Goal: Communication & Community: Answer question/provide support

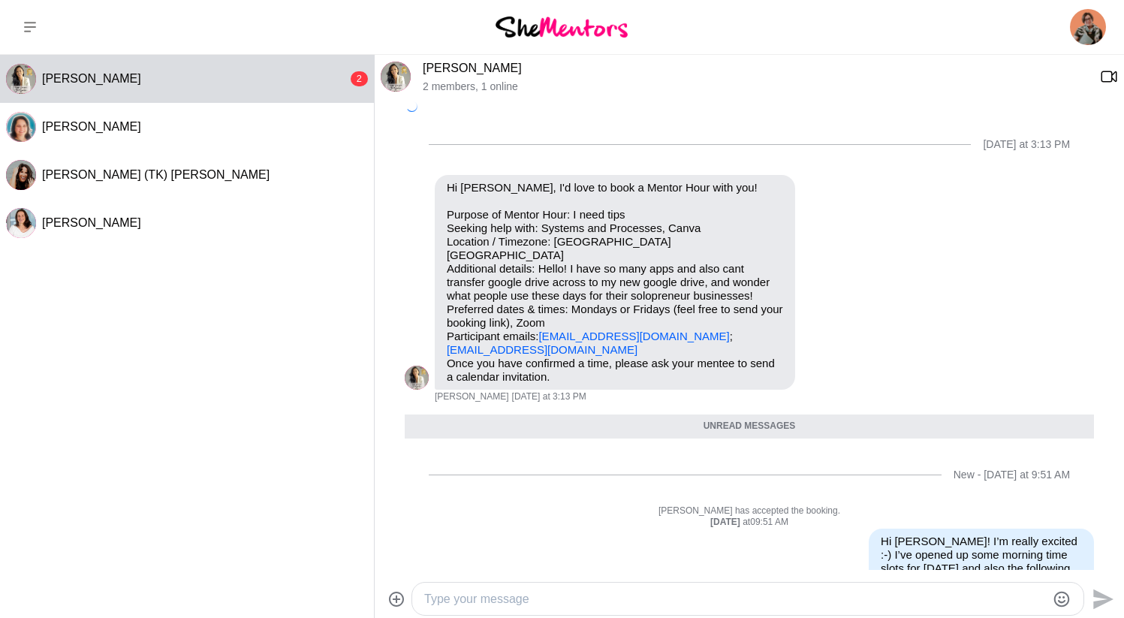
scroll to position [267, 0]
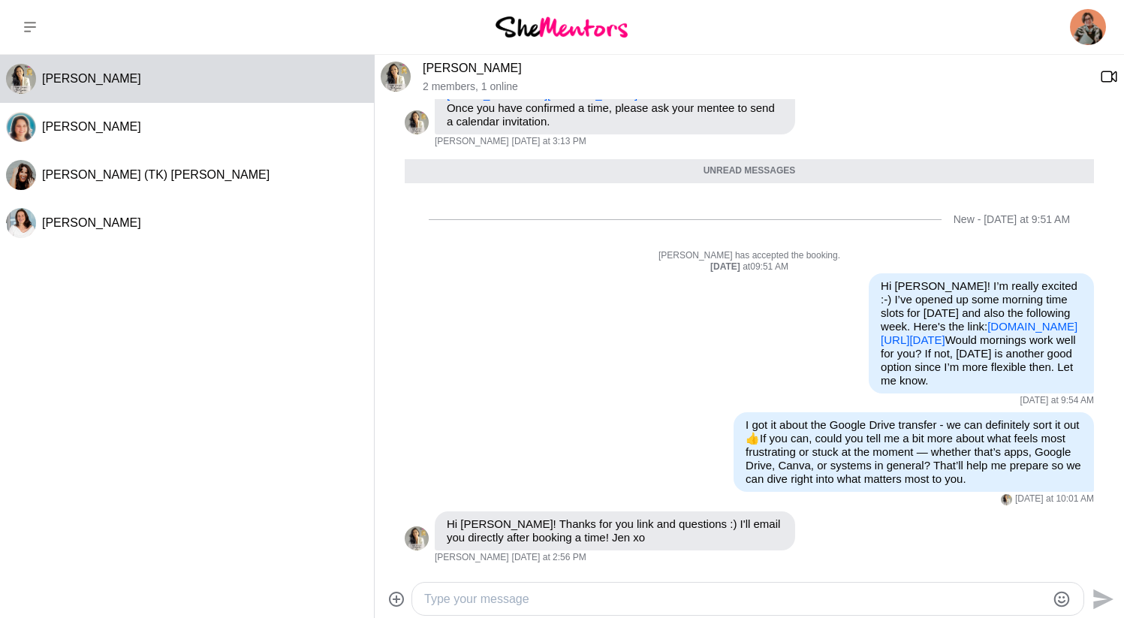
click at [457, 596] on textarea "Type your message" at bounding box center [735, 599] width 622 height 18
click at [478, 597] on textarea "Fantastic! See you [DATE]." at bounding box center [735, 599] width 622 height 18
click at [605, 593] on textarea "Fantastic! See you [DATE]." at bounding box center [735, 599] width 622 height 18
click at [534, 375] on div "Reply Pin Mark as unread Edit Message Delete Calendly She Mentors Catch up - [P…" at bounding box center [749, 340] width 689 height 134
click at [673, 593] on textarea "Fantastic! See you [DATE]." at bounding box center [735, 599] width 622 height 18
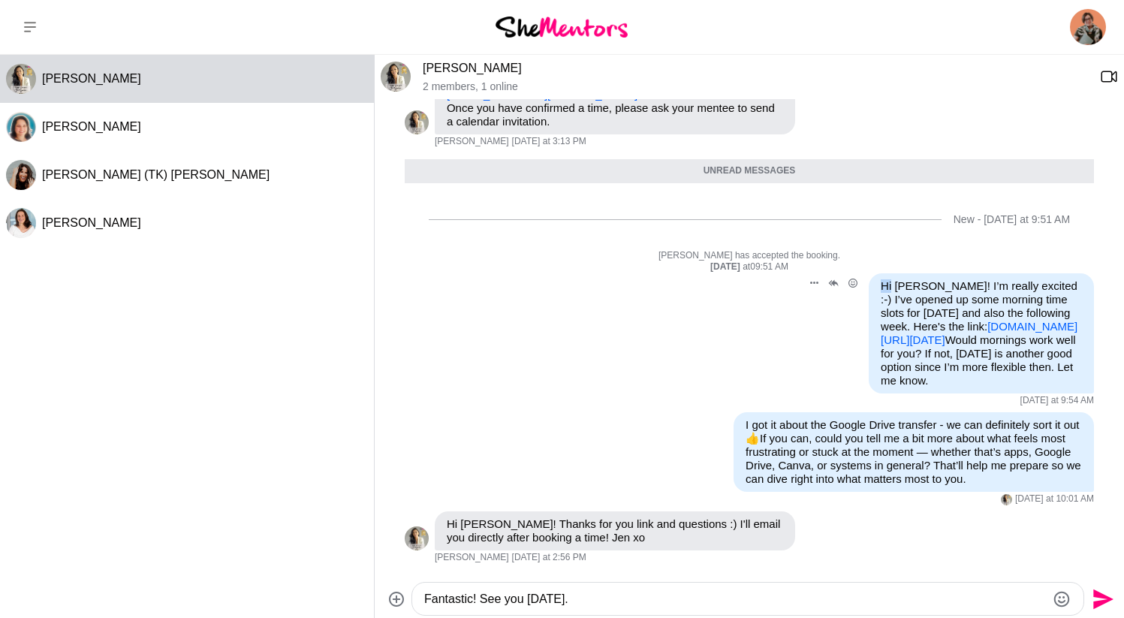
click at [490, 375] on div "Reply Pin Mark as unread Edit Message Delete Calendly She Mentors Catch up - [P…" at bounding box center [749, 340] width 689 height 134
click at [1054, 598] on icon "Emoji picker" at bounding box center [1062, 599] width 18 height 18
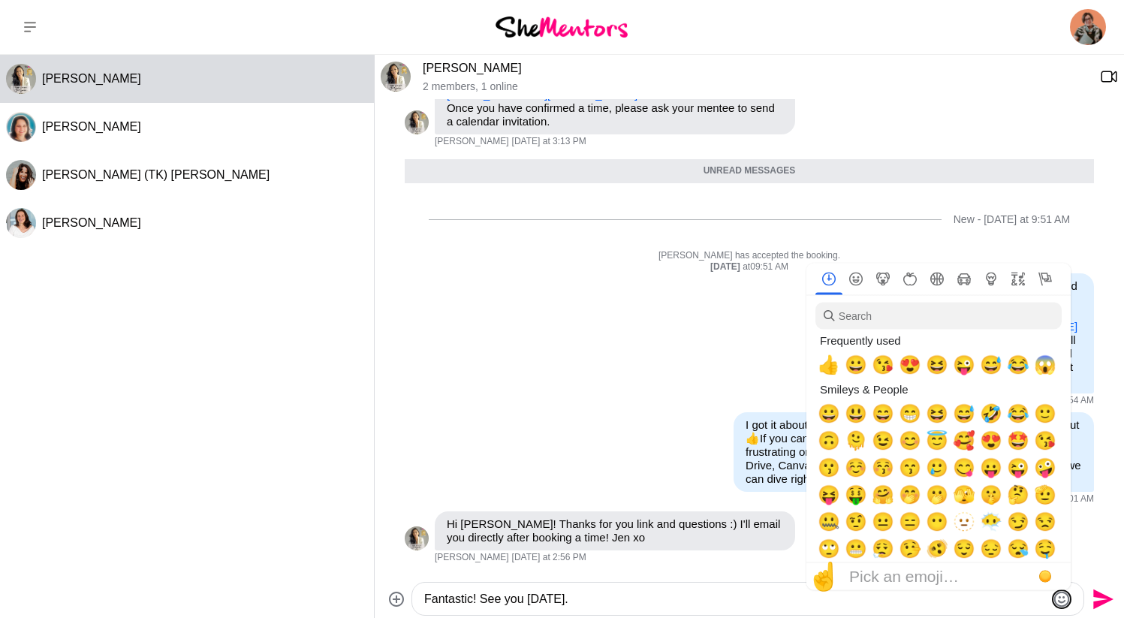
click at [1060, 598] on icon "Emoji picker" at bounding box center [1062, 599] width 18 height 18
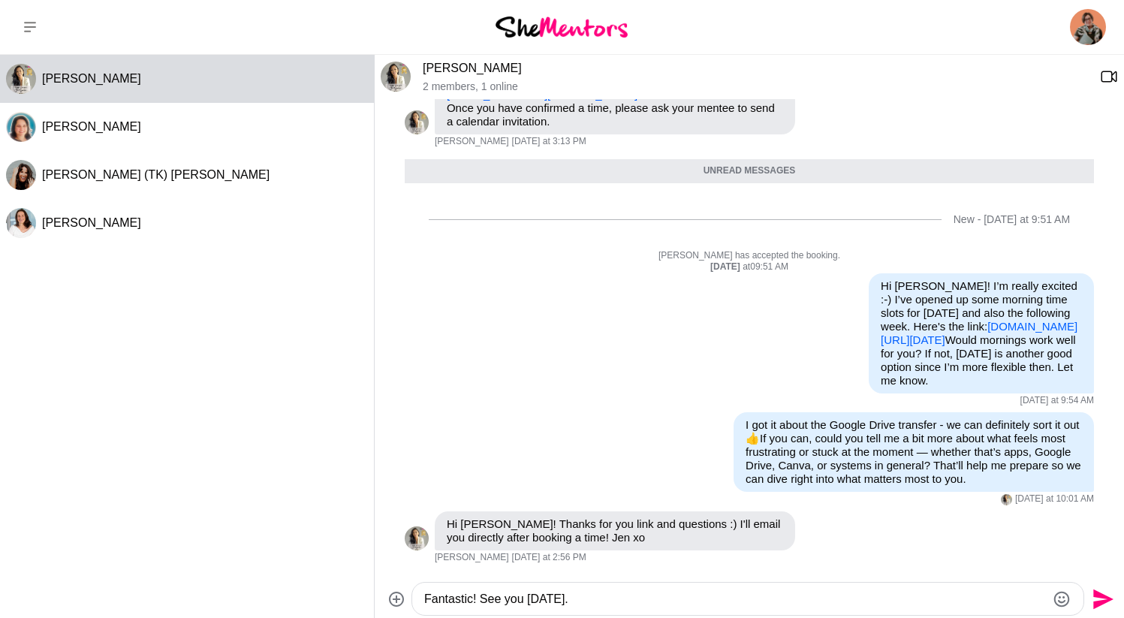
click at [697, 596] on textarea "Fantastic! See you [DATE]." at bounding box center [735, 599] width 622 height 18
click at [486, 599] on textarea "Fantastic! See you [DATE]." at bounding box center [735, 599] width 622 height 18
click at [482, 602] on textarea "Fantastic! See you [DATE]." at bounding box center [735, 599] width 622 height 18
click at [707, 601] on textarea "Fantastic! Looking forward to our chat onSee you [DATE]." at bounding box center [735, 599] width 622 height 18
type textarea "Fantastic! Looking forward to our chat [DATE]."
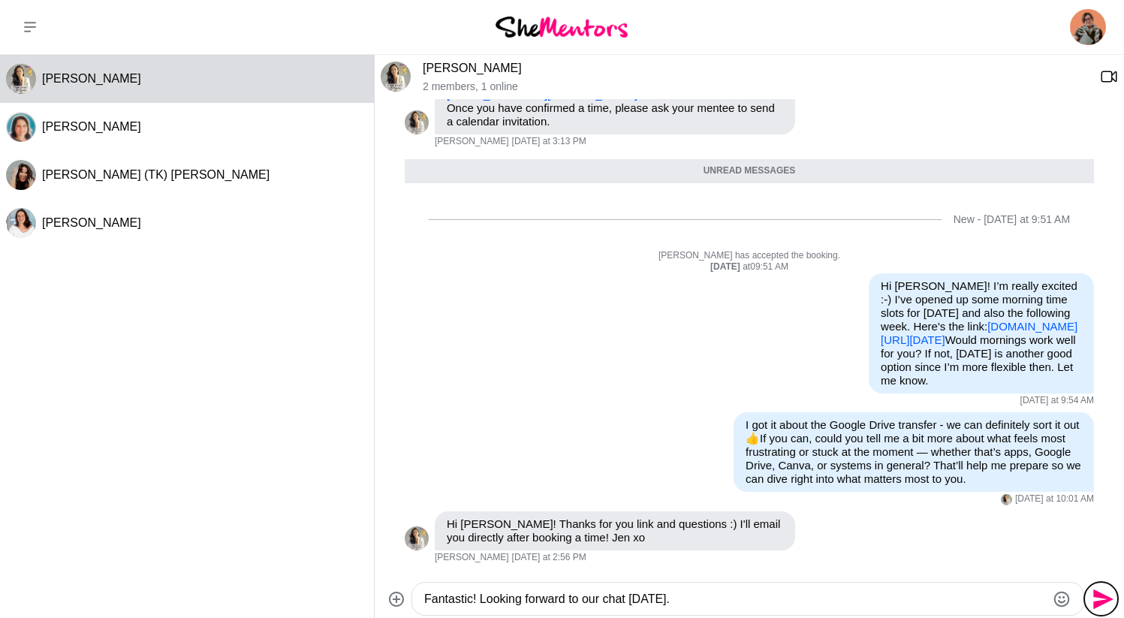
click at [1093, 596] on icon "Send" at bounding box center [1103, 599] width 20 height 20
